Goal: Task Accomplishment & Management: Complete application form

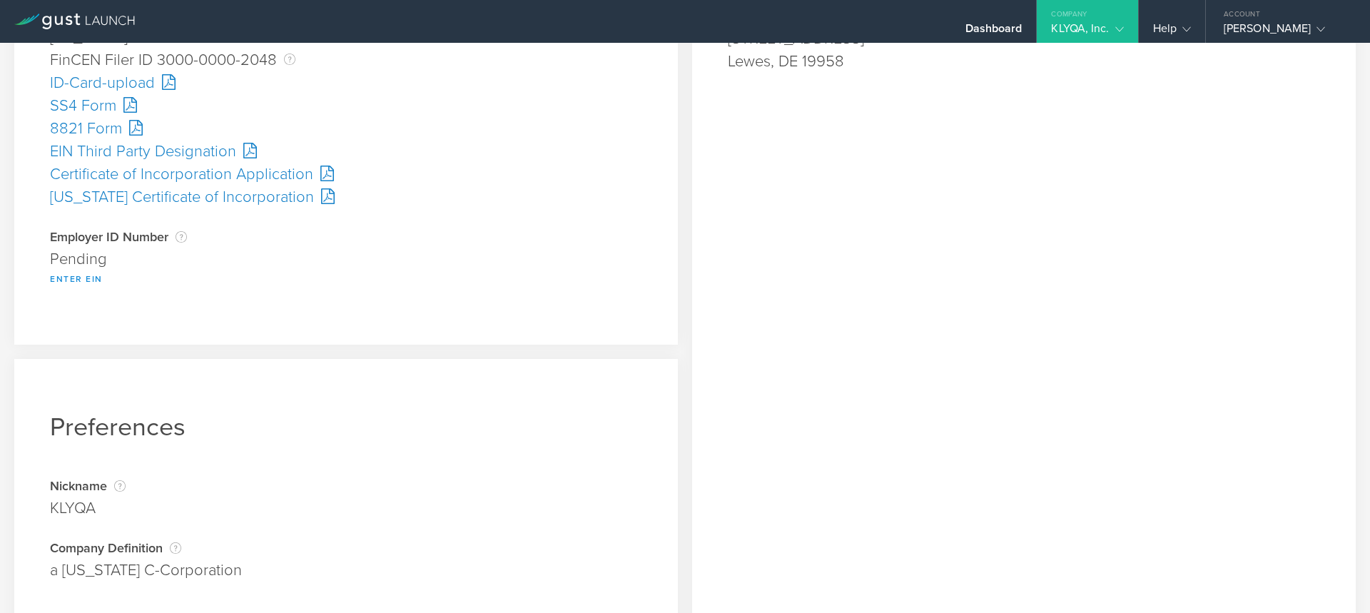
click at [85, 272] on button "Enter EIN" at bounding box center [76, 279] width 53 height 17
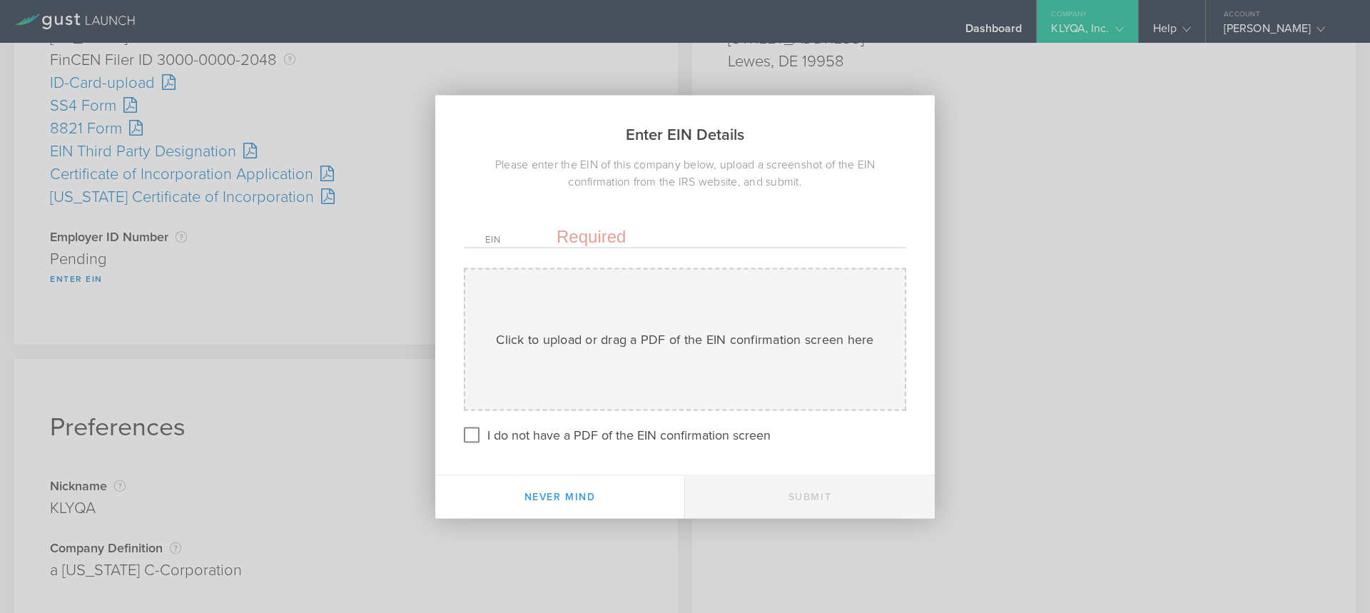
click at [610, 235] on input "text" at bounding box center [721, 236] width 328 height 21
paste input "-5149412"
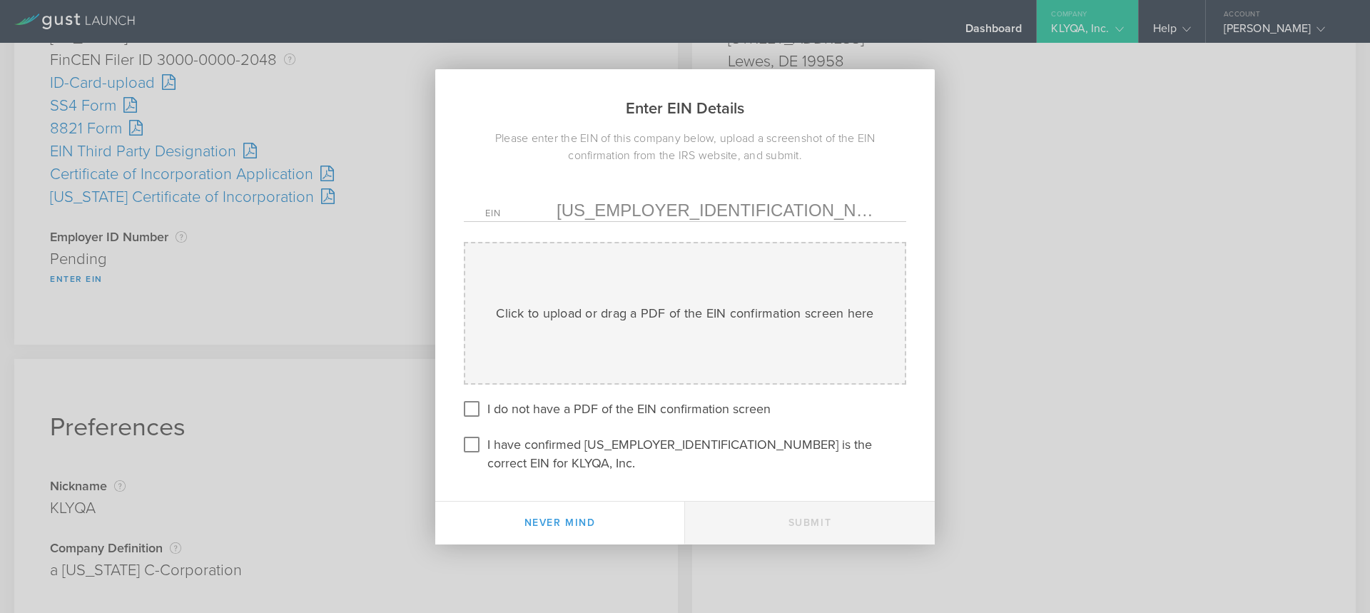
type input "[US_EMPLOYER_IDENTIFICATION_NUMBER]"
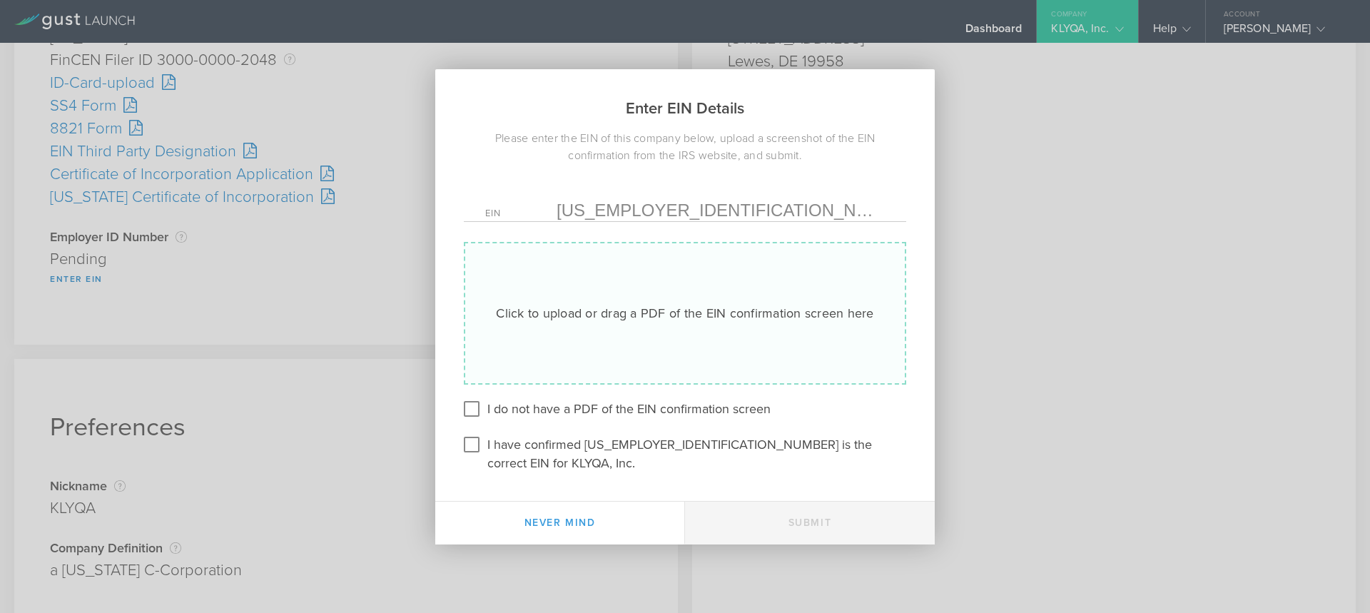
click at [605, 323] on div "Click to upload or drag a PDF of the EIN confirmation screen here" at bounding box center [685, 313] width 378 height 19
type input "C:\fakepath\7442_250829133540_001.pdf"
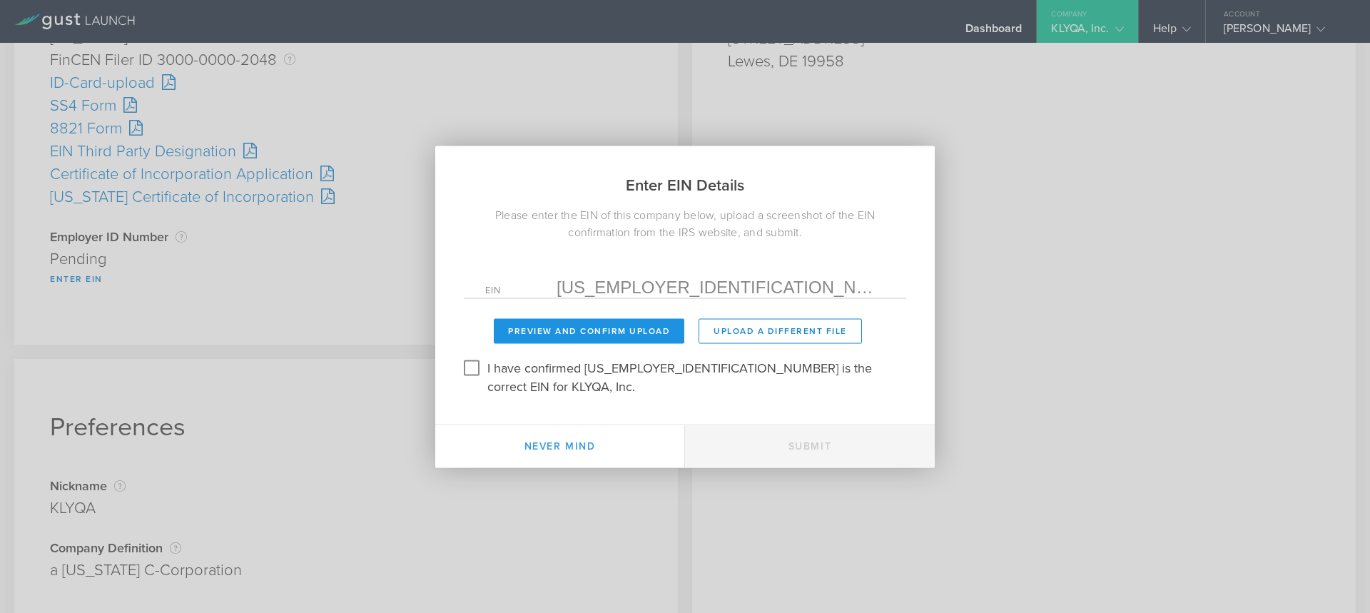
click at [575, 338] on button "Preview and Confirm Upload" at bounding box center [589, 330] width 191 height 25
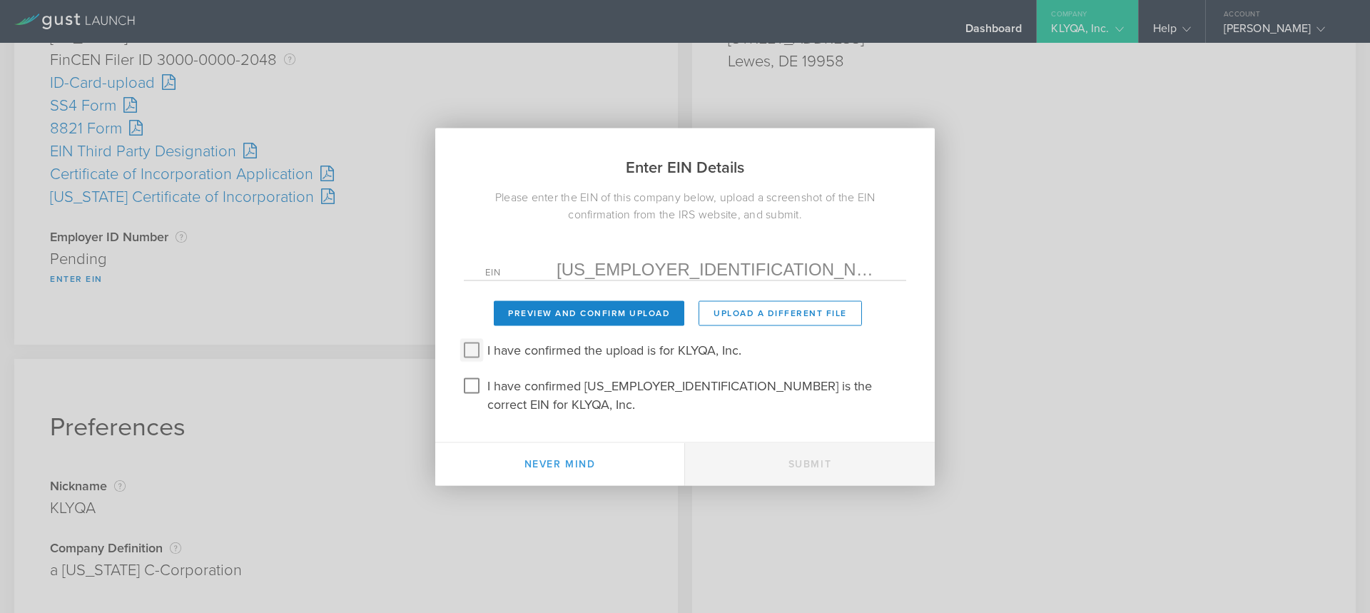
click at [476, 360] on input "I have confirmed the upload is for KLYQA, Inc." at bounding box center [471, 349] width 23 height 23
checkbox input "true"
click at [475, 389] on input "I have confirmed [US_EMPLOYER_IDENTIFICATION_NUMBER] is the correct EIN for KLY…" at bounding box center [471, 385] width 23 height 23
checkbox input "true"
click at [797, 450] on button "Submit" at bounding box center [810, 464] width 250 height 43
